Goal: Navigation & Orientation: Go to known website

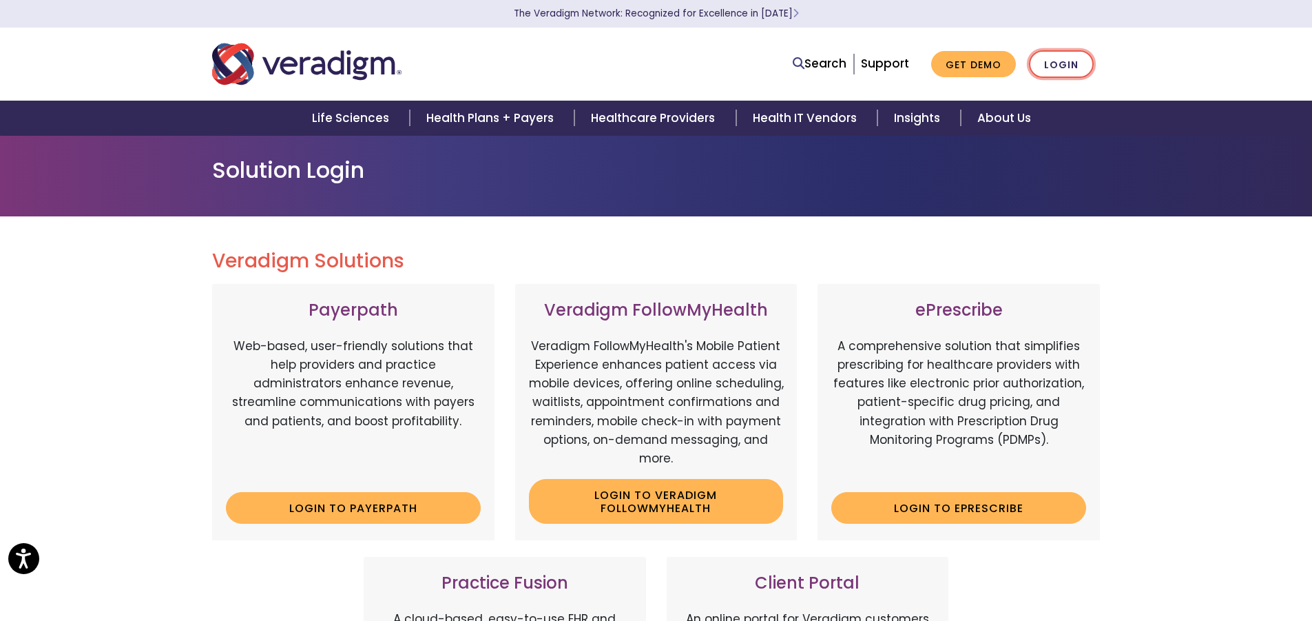
click at [1061, 64] on link "Login" at bounding box center [1061, 64] width 65 height 28
click at [1061, 55] on link "Login" at bounding box center [1061, 64] width 65 height 28
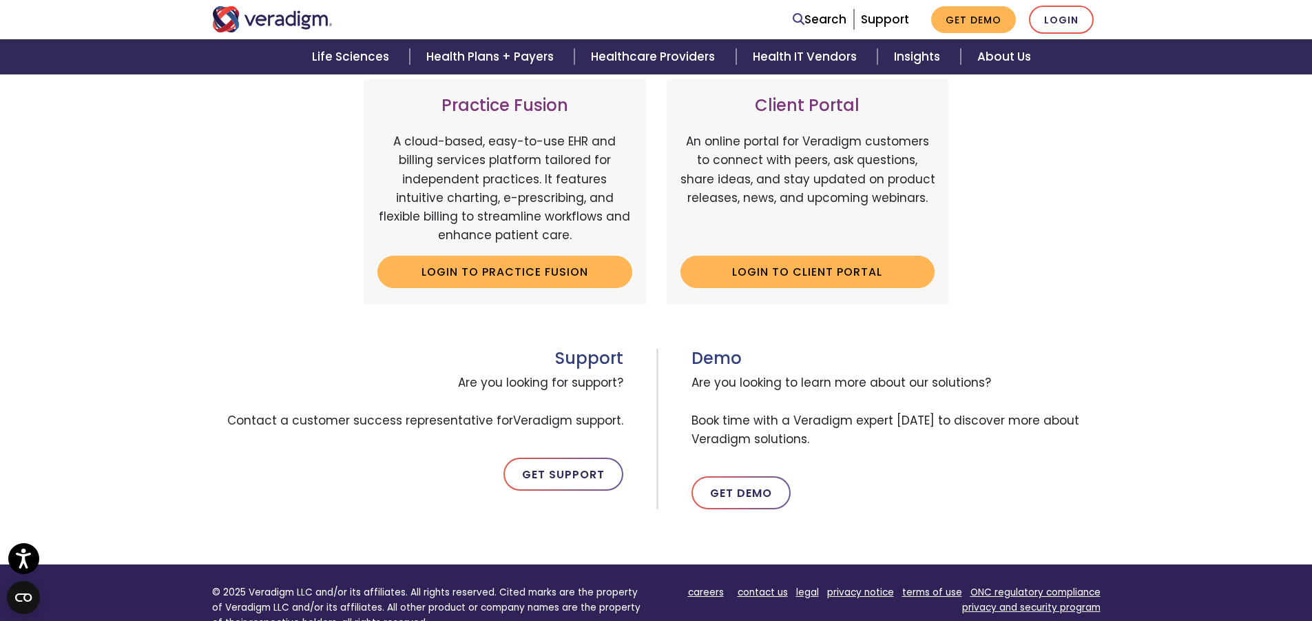
scroll to position [372, 0]
